Goal: Task Accomplishment & Management: Complete application form

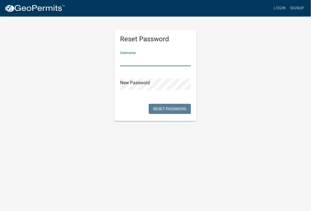
click at [130, 61] on input "text" at bounding box center [155, 61] width 71 height 12
type input "[PERSON_NAME]"
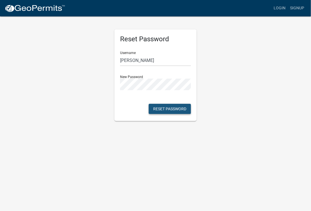
click at [168, 108] on button "Reset Password" at bounding box center [170, 109] width 42 height 10
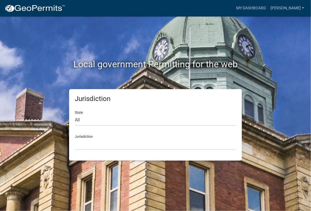
click at [56, 60] on h2 "Local government Permitting for the web" at bounding box center [155, 64] width 263 height 11
click at [260, 7] on link "My Dashboard" at bounding box center [251, 8] width 34 height 11
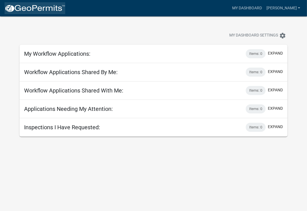
click at [26, 7] on img at bounding box center [35, 8] width 61 height 8
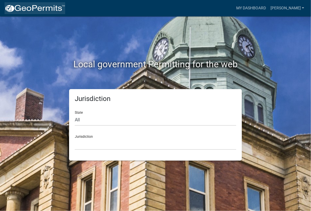
click at [26, 7] on img at bounding box center [35, 8] width 61 height 8
click at [78, 120] on select "All [US_STATE] [US_STATE] [US_STATE] [US_STATE] [US_STATE] [US_STATE] [US_STATE…" at bounding box center [155, 120] width 161 height 12
select select "[US_STATE]"
click at [75, 114] on select "All [US_STATE] [US_STATE] [US_STATE] [US_STATE] [US_STATE] [US_STATE] [US_STATE…" at bounding box center [155, 120] width 161 height 12
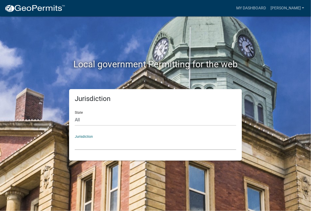
click at [84, 144] on select "[GEOGRAPHIC_DATA], [US_STATE] [GEOGRAPHIC_DATA], [US_STATE]" at bounding box center [155, 144] width 161 height 12
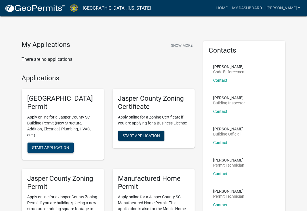
click at [48, 147] on span "Start Application" at bounding box center [50, 147] width 37 height 5
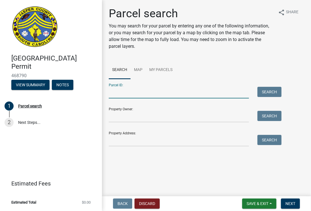
click at [130, 96] on input "Parcel ID:" at bounding box center [179, 93] width 140 height 12
type input "0830006082"
click at [262, 92] on button "Search" at bounding box center [269, 92] width 24 height 10
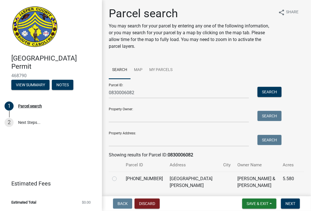
click at [119, 176] on label at bounding box center [119, 176] width 0 height 0
click at [119, 179] on input "radio" at bounding box center [121, 178] width 4 height 4
radio input "true"
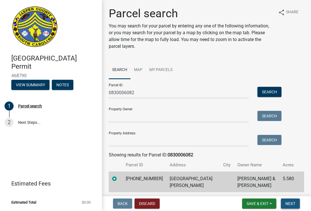
click at [291, 202] on span "Next" at bounding box center [290, 204] width 10 height 5
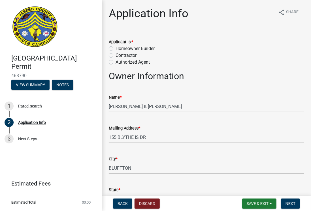
click at [115, 55] on label "Contractor" at bounding box center [125, 55] width 21 height 7
click at [115, 55] on input "Contractor" at bounding box center [117, 54] width 4 height 4
radio input "true"
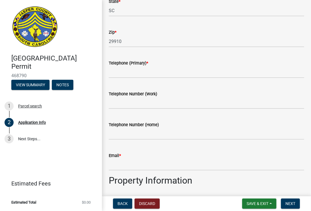
scroll to position [283, 0]
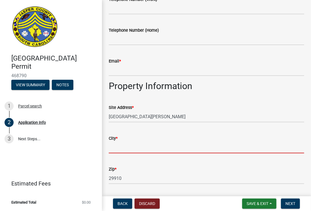
click at [122, 149] on input "City *" at bounding box center [206, 148] width 195 height 12
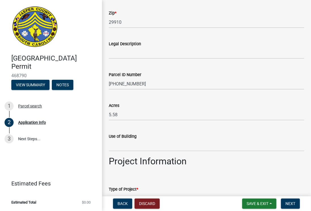
scroll to position [472, 0]
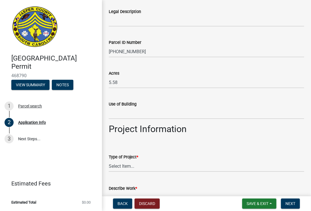
type input "Ridgeland"
click at [131, 164] on select "Select Item... Construction Trailer/Shipping Container Residential Demolition C…" at bounding box center [206, 167] width 195 height 12
click at [109, 161] on select "Select Item... Construction Trailer/Shipping Container Residential Demolition C…" at bounding box center [206, 167] width 195 height 12
select select "f53fa719-3ff7-48d2-9eb7-3bbc18bb9995"
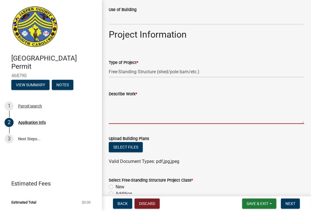
click at [129, 112] on textarea "Describe Work *" at bounding box center [206, 110] width 195 height 27
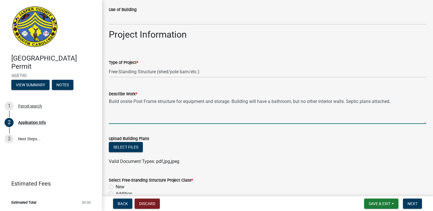
scroll to position [660, 0]
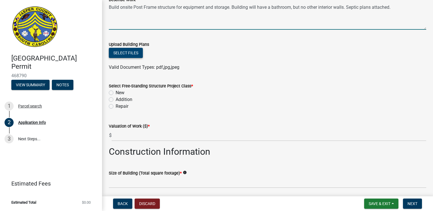
type textarea "Build onsite Post Frame structure for equipment and storage. Building will have…"
click at [125, 51] on button "Select files" at bounding box center [126, 53] width 34 height 10
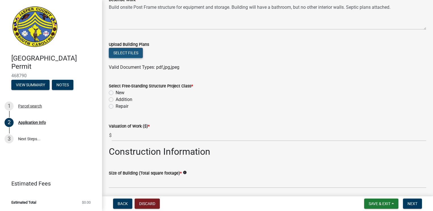
click at [129, 52] on button "Select files" at bounding box center [126, 53] width 34 height 10
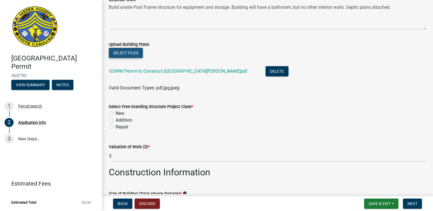
click at [123, 53] on button "Select files" at bounding box center [126, 53] width 34 height 10
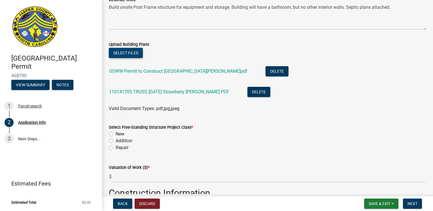
click at [127, 52] on button "Select files" at bounding box center [126, 53] width 34 height 10
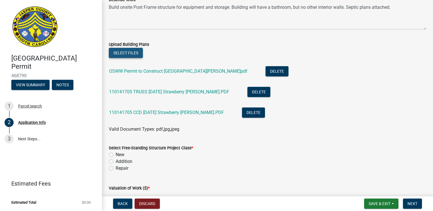
click at [128, 53] on button "Select files" at bounding box center [126, 53] width 34 height 10
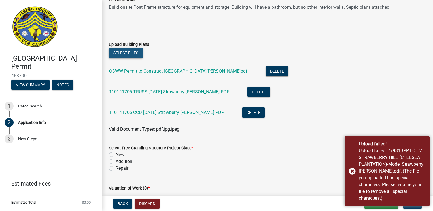
click at [125, 52] on button "Select files" at bounding box center [126, 53] width 34 height 10
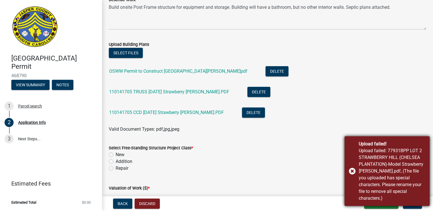
click at [311, 174] on div "Upload failed! Upload failed: 77931BPP LOT 2 STRAWBERRY HILL (CHELSEA PLANTATIO…" at bounding box center [386, 171] width 85 height 70
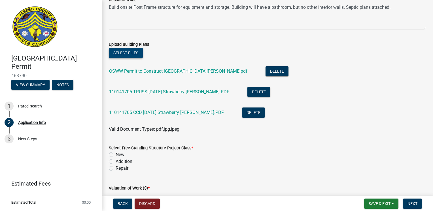
click at [123, 51] on button "Select files" at bounding box center [126, 53] width 34 height 10
click at [126, 52] on button "Select files" at bounding box center [126, 53] width 34 height 10
click at [122, 54] on button "Select files" at bounding box center [126, 53] width 34 height 10
click at [129, 52] on button "Select files" at bounding box center [126, 53] width 34 height 10
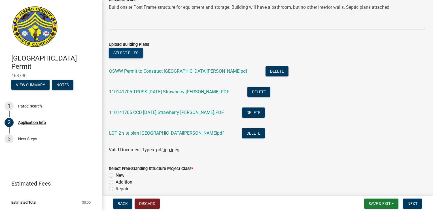
scroll to position [755, 0]
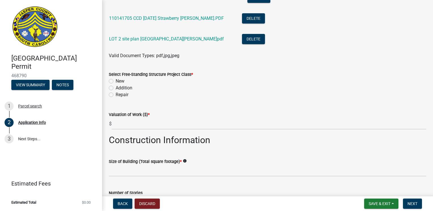
click at [115, 81] on label "New" at bounding box center [119, 81] width 9 height 7
click at [115, 81] on input "New" at bounding box center [117, 80] width 4 height 4
radio input "true"
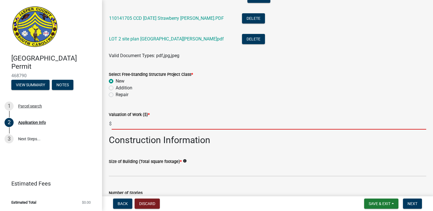
click at [117, 123] on input "text" at bounding box center [269, 124] width 314 height 12
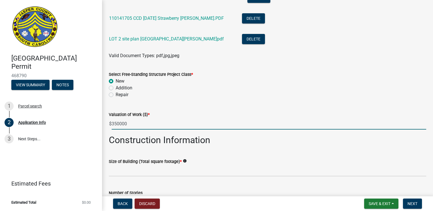
type input "350000"
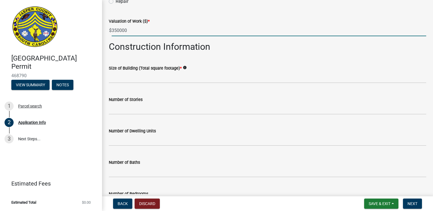
scroll to position [849, 0]
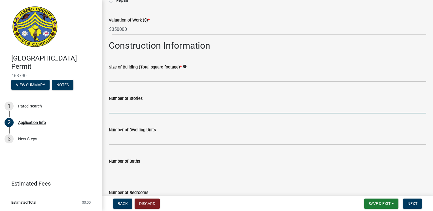
click at [118, 108] on input "text" at bounding box center [267, 108] width 317 height 12
type input "1"
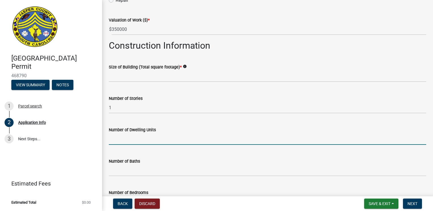
click at [134, 140] on input "text" at bounding box center [267, 139] width 317 height 12
type input "0"
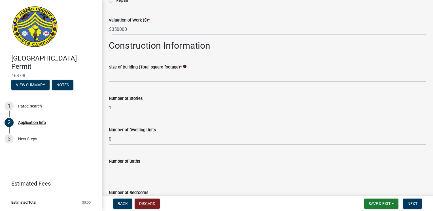
click at [129, 169] on input "text" at bounding box center [267, 171] width 317 height 12
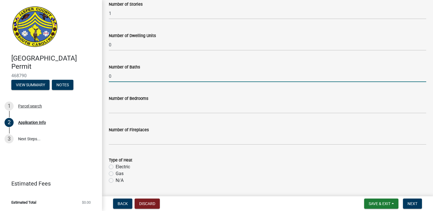
type input "0"
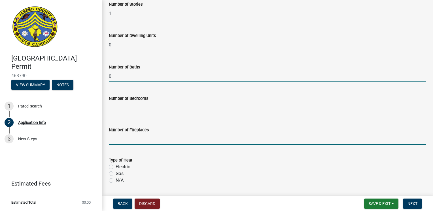
click at [123, 137] on input "text" at bounding box center [267, 139] width 317 height 12
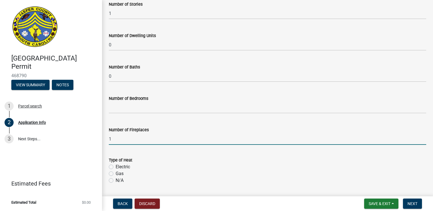
type input "1"
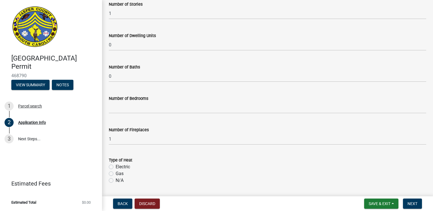
click at [115, 167] on label "Electric" at bounding box center [122, 167] width 14 height 7
click at [115, 167] on input "Electric" at bounding box center [117, 166] width 4 height 4
radio input "true"
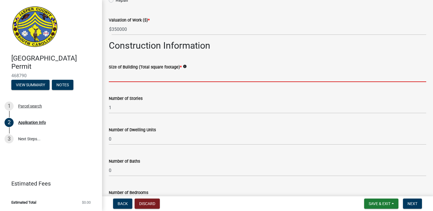
click at [120, 76] on input "text" at bounding box center [267, 76] width 317 height 12
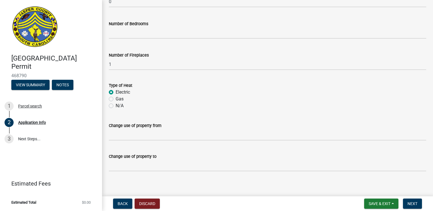
scroll to position [1022, 0]
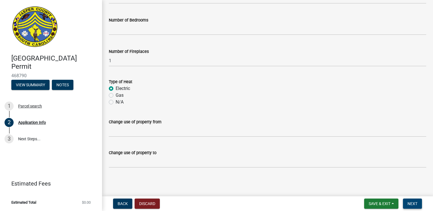
type input "3960"
click at [311, 202] on span "Next" at bounding box center [412, 204] width 10 height 5
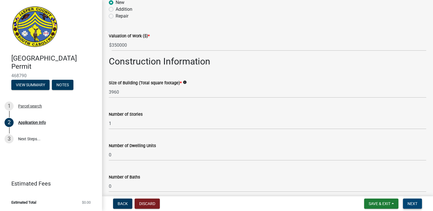
scroll to position [941, 0]
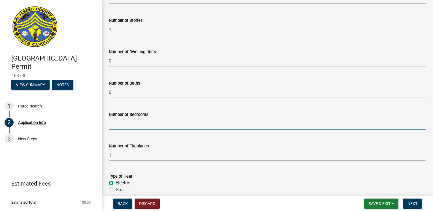
click at [120, 122] on input "text" at bounding box center [267, 124] width 317 height 12
type input "0"
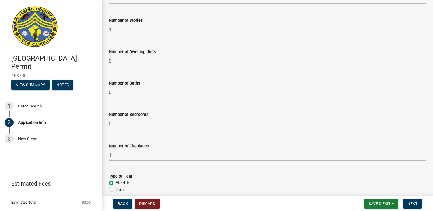
click at [112, 92] on input "0" at bounding box center [267, 93] width 317 height 12
type input "1"
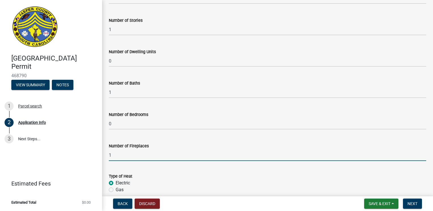
drag, startPoint x: 113, startPoint y: 155, endPoint x: 100, endPoint y: 153, distance: 13.1
click at [100, 153] on div "[GEOGRAPHIC_DATA] Permit 468790 View Summary Notes 1 Parcel search 2 Applicatio…" at bounding box center [216, 105] width 433 height 211
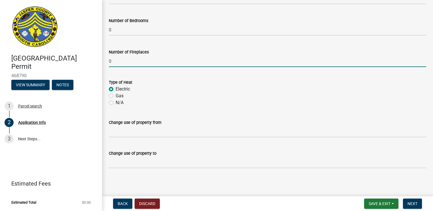
scroll to position [1035, 0]
type input "0"
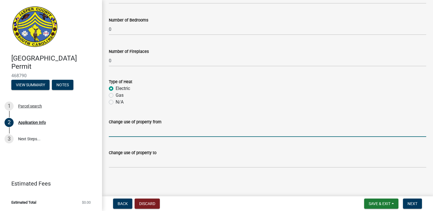
click at [154, 126] on input "Change use of property from" at bounding box center [267, 131] width 317 height 12
click at [311, 203] on span "Next" at bounding box center [412, 204] width 10 height 5
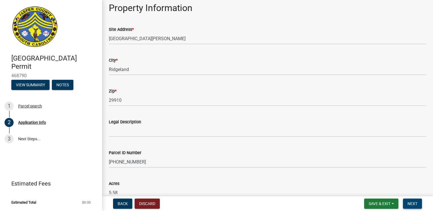
scroll to position [469, 0]
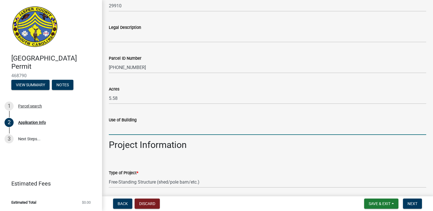
click at [128, 129] on input "Use of Building" at bounding box center [267, 129] width 317 height 12
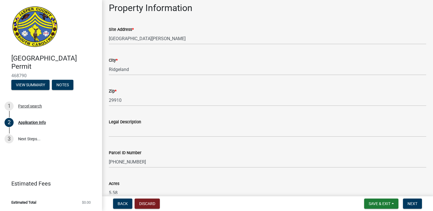
scroll to position [281, 0]
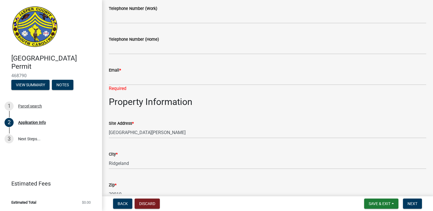
type input "Equipment and storage"
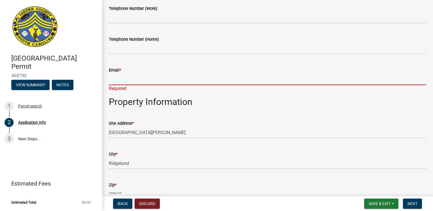
click at [117, 81] on input "Email *" at bounding box center [267, 80] width 317 height 12
type input "[EMAIL_ADDRESS][PERSON_NAME][DOMAIN_NAME]"
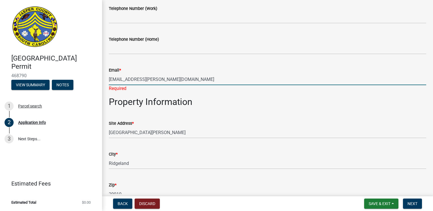
type input "8652717420"
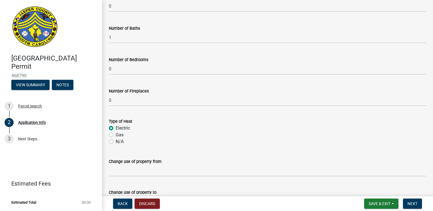
scroll to position [1022, 0]
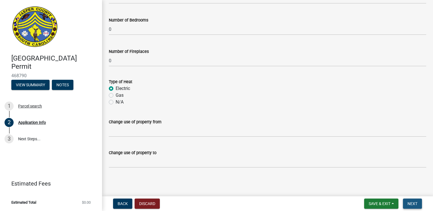
click at [311, 202] on span "Next" at bounding box center [412, 204] width 10 height 5
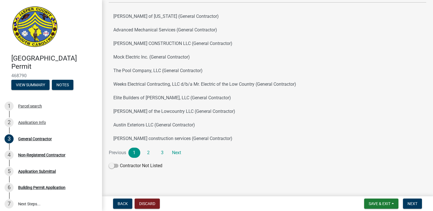
scroll to position [69, 0]
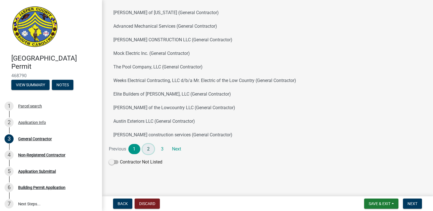
click at [149, 148] on link "2" at bounding box center [148, 149] width 12 height 10
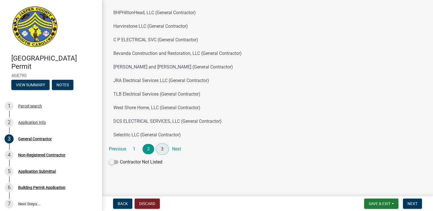
click at [162, 150] on link "3" at bounding box center [162, 149] width 12 height 10
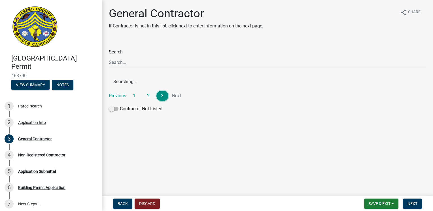
scroll to position [0, 0]
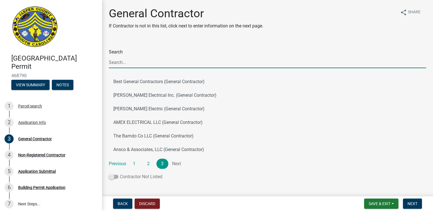
click at [109, 178] on span at bounding box center [114, 177] width 10 height 4
click at [120, 174] on input "Contractor Not Listed" at bounding box center [120, 174] width 0 height 0
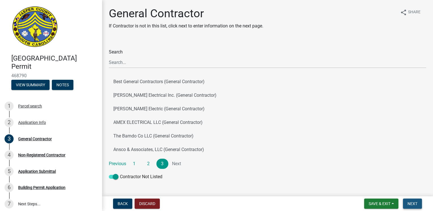
click at [311, 202] on span "Next" at bounding box center [412, 204] width 10 height 5
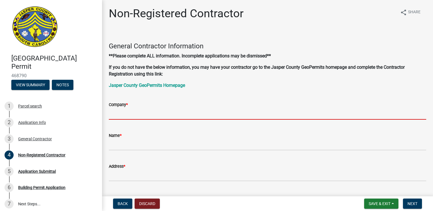
click at [119, 113] on input "Company *" at bounding box center [267, 114] width 317 height 12
type input "[PERSON_NAME] Buildings"
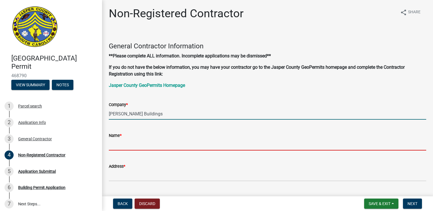
type input "[PERSON_NAME]"
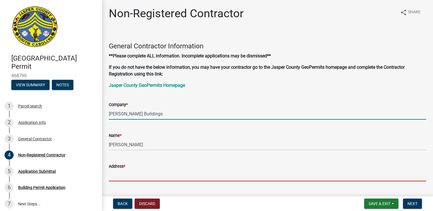
type input "P.O Box 399"
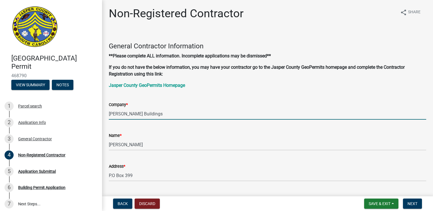
type input "[PERSON_NAME]"
type input "[EMAIL_ADDRESS][PERSON_NAME][DOMAIN_NAME]"
type input "8652717420"
type input "IL"
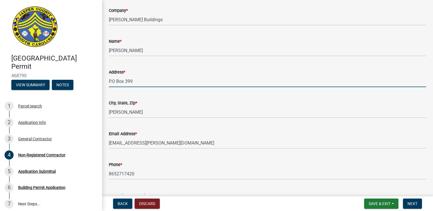
click at [135, 80] on input "P.O Box 399" at bounding box center [267, 82] width 317 height 12
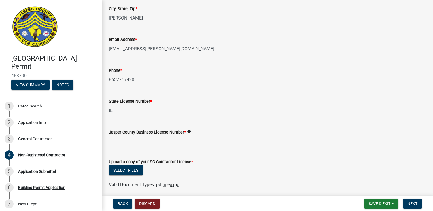
click at [268, 168] on div "Select files" at bounding box center [267, 171] width 317 height 12
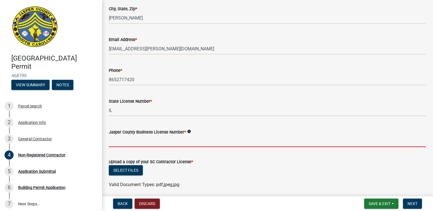
click at [142, 140] on input "Jasper County Business License Number *" at bounding box center [267, 142] width 317 height 12
type input "[PERSON_NAME] Buildings"
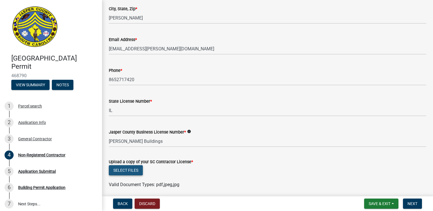
click at [122, 168] on button "Select files" at bounding box center [126, 170] width 34 height 10
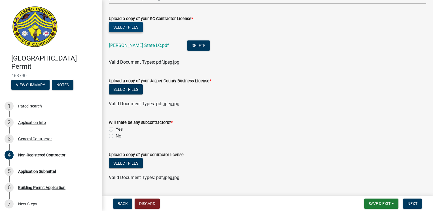
scroll to position [346, 0]
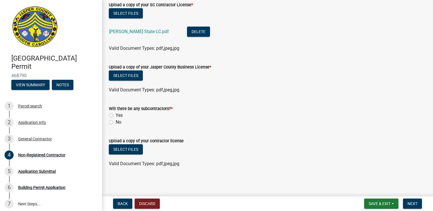
click at [115, 121] on label "No" at bounding box center [118, 122] width 6 height 7
click at [115, 121] on input "No" at bounding box center [117, 121] width 4 height 4
radio input "true"
click at [120, 150] on button "Select files" at bounding box center [126, 149] width 34 height 10
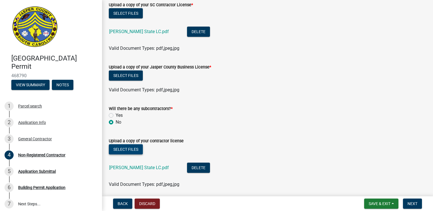
scroll to position [366, 0]
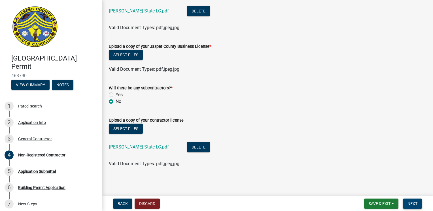
click at [311, 202] on span "Next" at bounding box center [412, 204] width 10 height 5
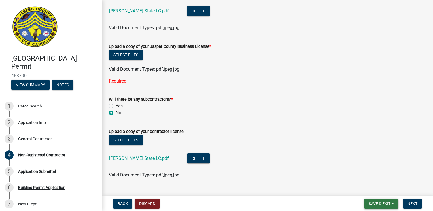
click at [311, 203] on span "Save & Exit" at bounding box center [379, 204] width 22 height 5
click at [311, 187] on button "Save & Exit" at bounding box center [375, 189] width 45 height 14
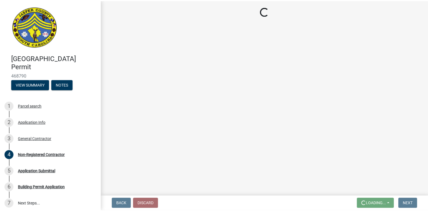
scroll to position [0, 0]
